Goal: Task Accomplishment & Management: Manage account settings

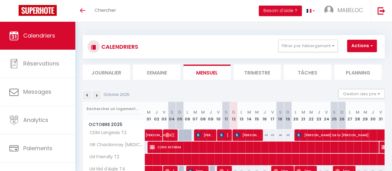
scroll to position [243, 0]
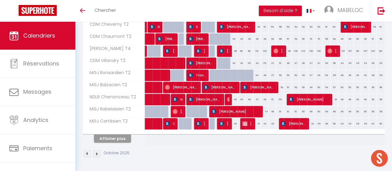
click at [253, 122] on div "41" at bounding box center [257, 123] width 8 height 11
type input "41"
type input "Mer 15 Octobre 2025"
type input "Jeu 16 Octobre 2025"
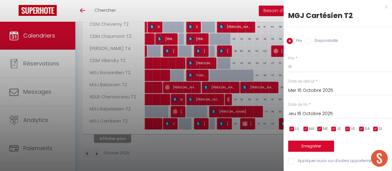
click at [381, 8] on div "x" at bounding box center [336, 6] width 104 height 7
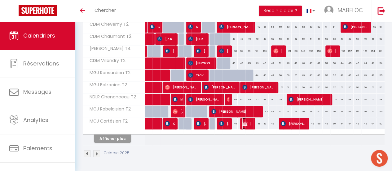
click at [244, 121] on img at bounding box center [244, 123] width 5 height 5
select select "OK"
select select "KO"
select select "0"
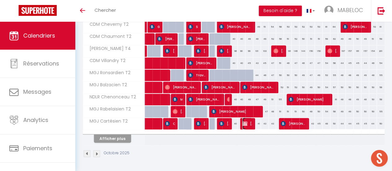
select select "1"
select select
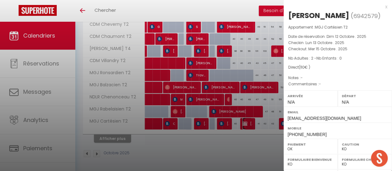
select select "21996"
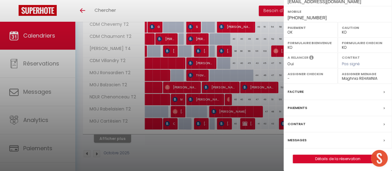
click at [384, 106] on icon at bounding box center [384, 108] width 1 height 4
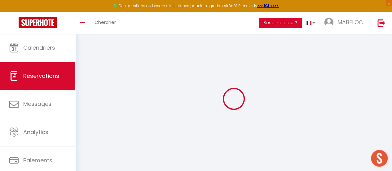
type input "[PERSON_NAME]"
type input "Giry"
type input "[EMAIL_ADDRESS][DOMAIN_NAME]"
type input "[PHONE_NUMBER]"
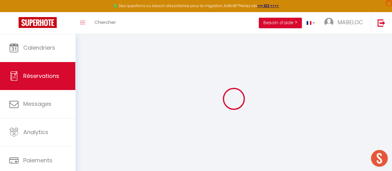
select select "FR"
select select "29050"
select select "1"
type input "Lun 13 Octobre 2025"
select select
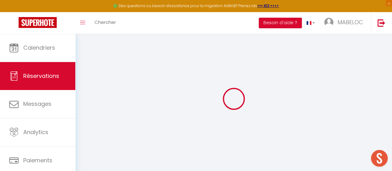
type input "Mer 15 Octobre 2025"
select select
type input "2"
select select "12"
select select
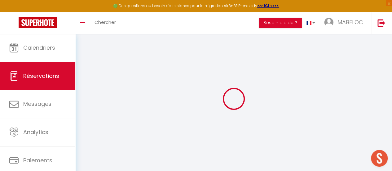
type input "110"
checkbox input "true"
type input "0"
type input "25.5"
type input "22"
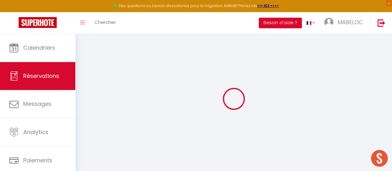
type input "0"
select select
select select "14"
checkbox input "true"
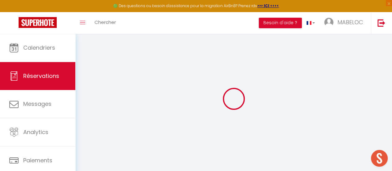
select select
checkbox input "true"
select select
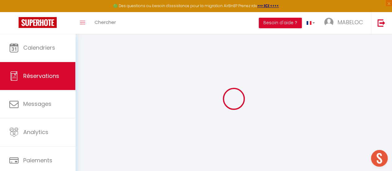
checkbox input "true"
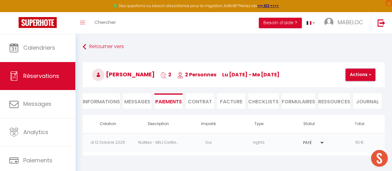
click at [365, 73] on button "Actions" at bounding box center [361, 75] width 30 height 12
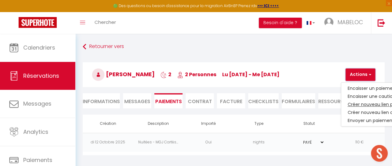
scroll to position [0, 25]
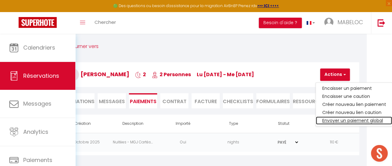
click at [355, 118] on link "Envoyer un paiement global" at bounding box center [354, 121] width 76 height 8
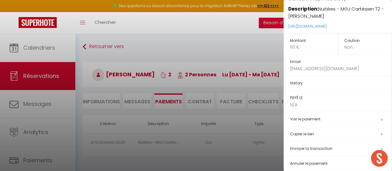
scroll to position [41, 0]
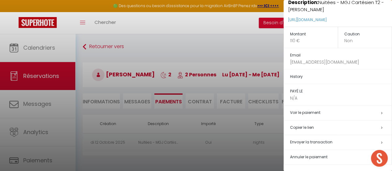
click at [381, 127] on icon at bounding box center [381, 128] width 1 height 4
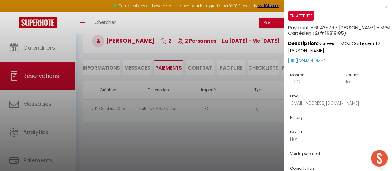
scroll to position [0, 0]
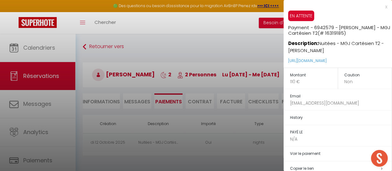
click at [381, 7] on div "x" at bounding box center [336, 6] width 104 height 7
select select
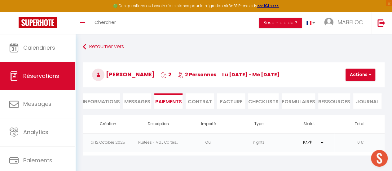
click at [109, 101] on li "Informations" at bounding box center [101, 100] width 37 height 15
select select
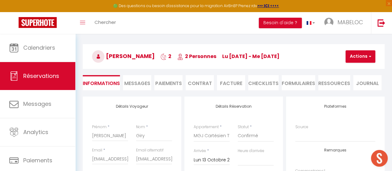
scroll to position [15, 0]
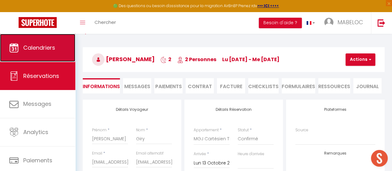
click at [53, 46] on span "Calendriers" at bounding box center [39, 48] width 32 height 8
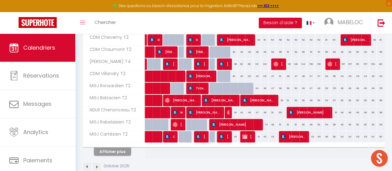
scroll to position [241, 0]
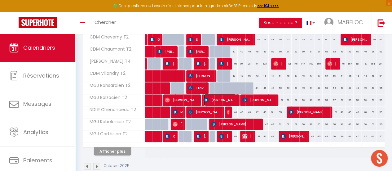
click at [224, 94] on span "[PERSON_NAME]" at bounding box center [220, 100] width 32 height 12
select select "OK"
select select "0"
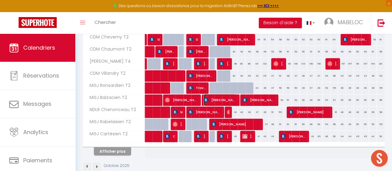
select select "1"
select select
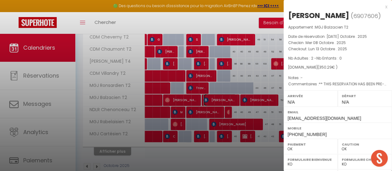
select select "21996"
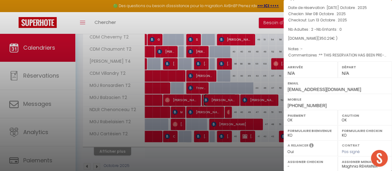
scroll to position [0, 0]
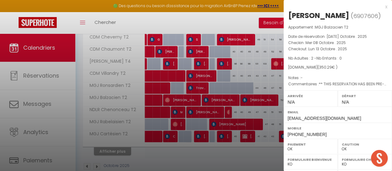
click at [382, 6] on div "x" at bounding box center [336, 6] width 104 height 7
